Goal: Task Accomplishment & Management: Manage account settings

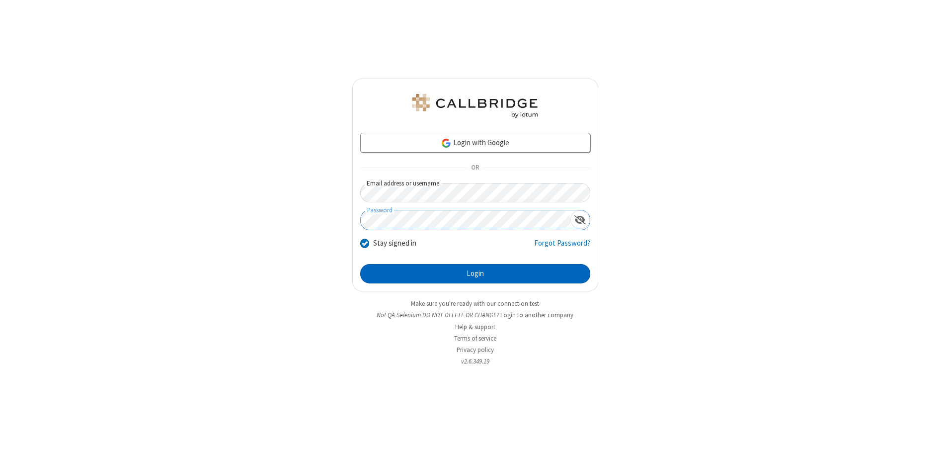
click at [475, 273] on button "Login" at bounding box center [475, 274] width 230 height 20
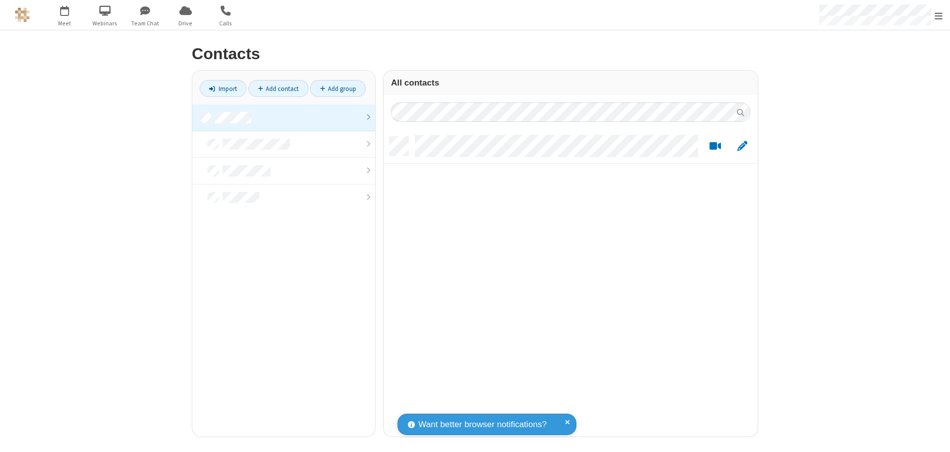
scroll to position [300, 367]
click at [284, 117] on link at bounding box center [283, 117] width 183 height 27
click at [278, 88] on link "Add contact" at bounding box center [278, 88] width 60 height 17
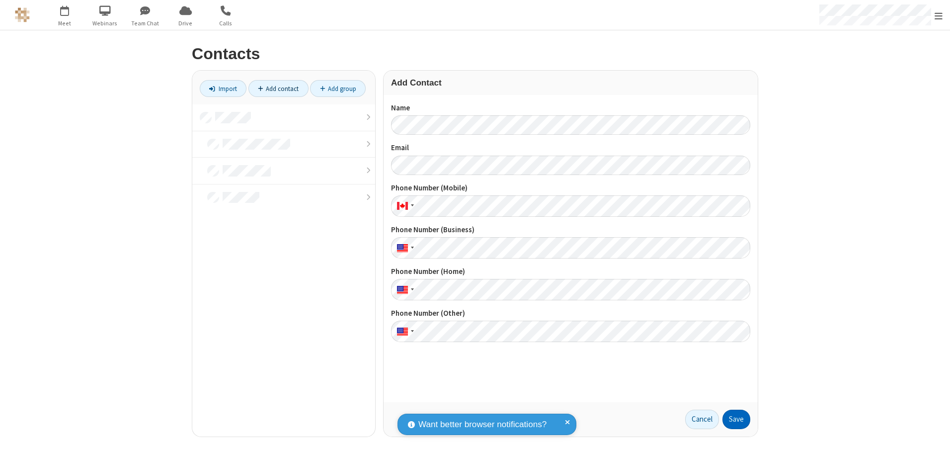
click at [737, 419] on button "Save" at bounding box center [737, 420] width 28 height 20
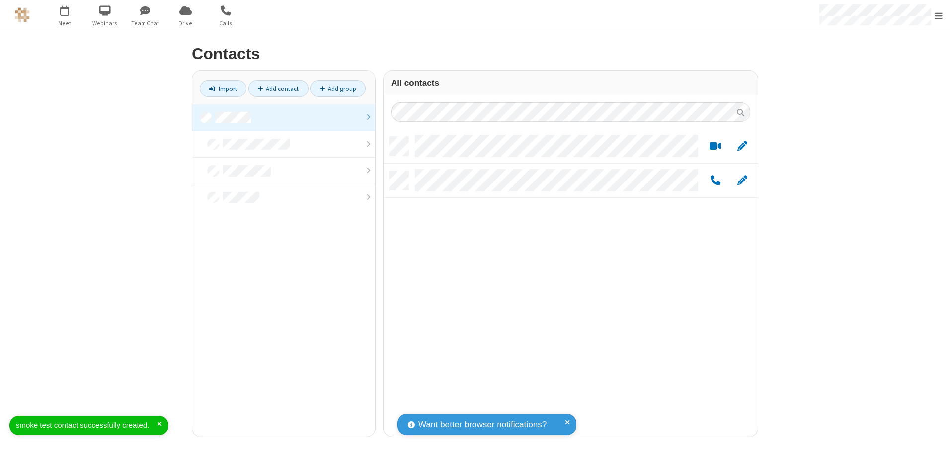
scroll to position [300, 367]
